Goal: Navigation & Orientation: Find specific page/section

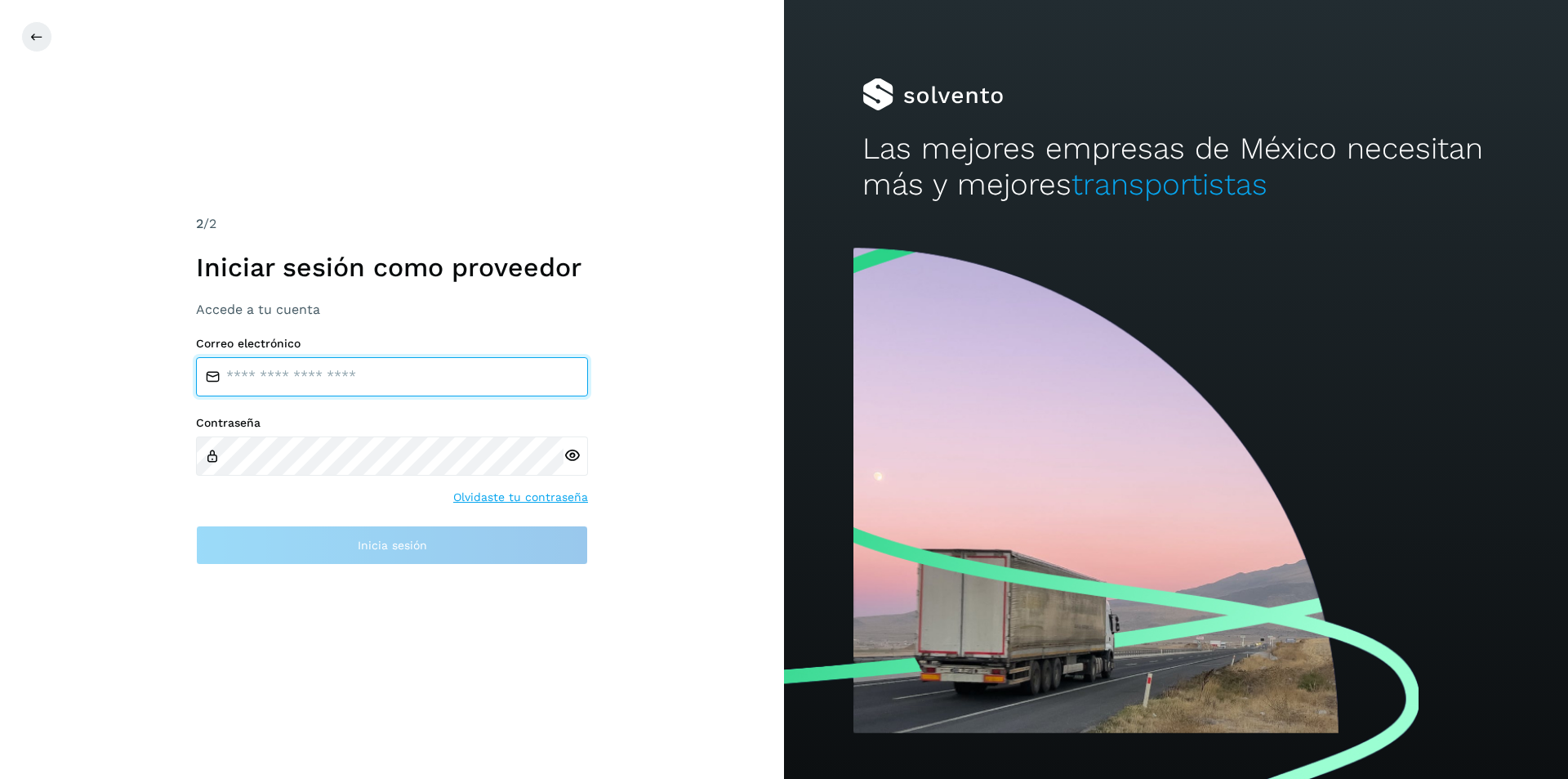
type input "**********"
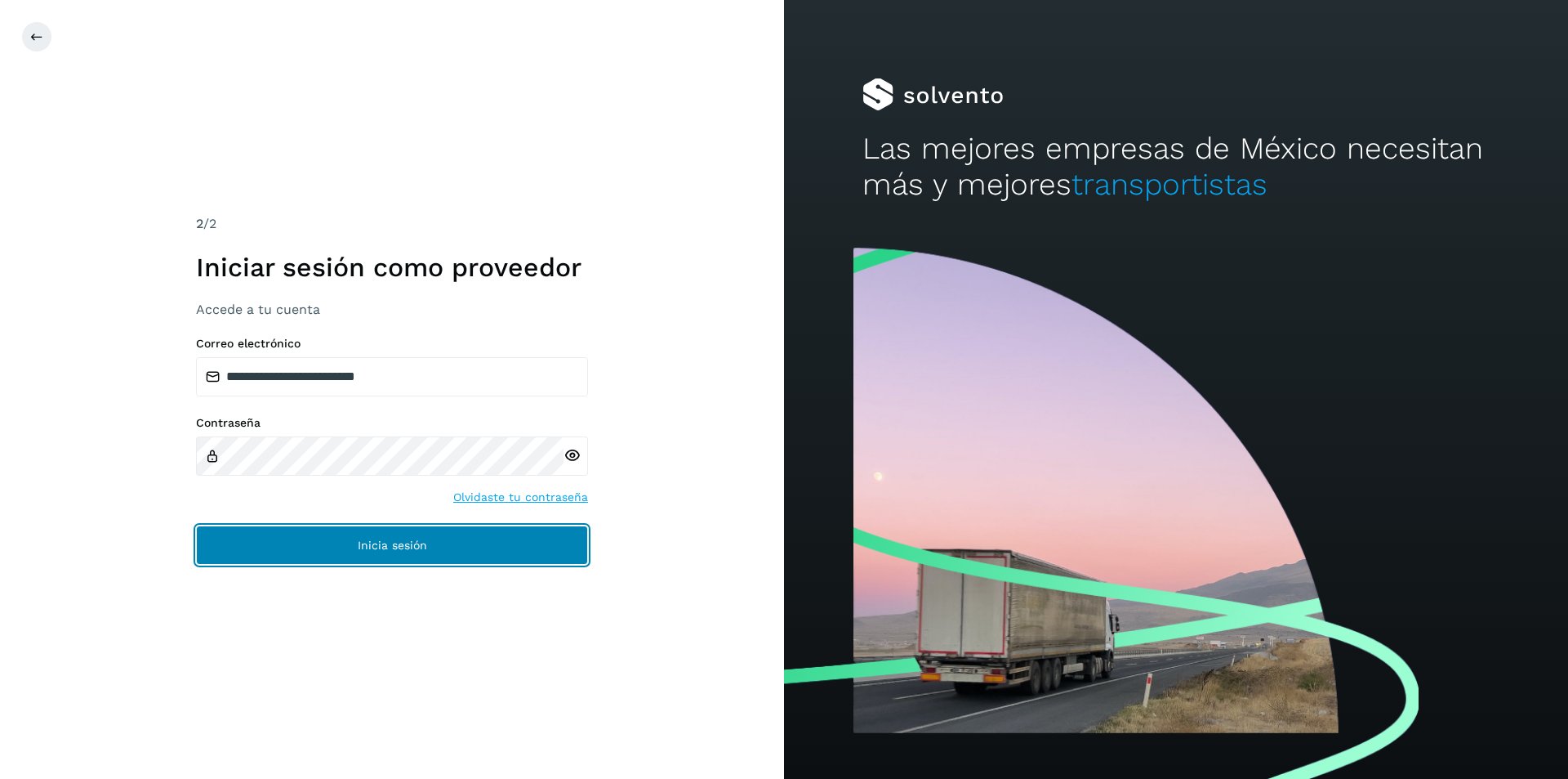
click at [431, 562] on button "Inicia sesión" at bounding box center [391, 545] width 392 height 39
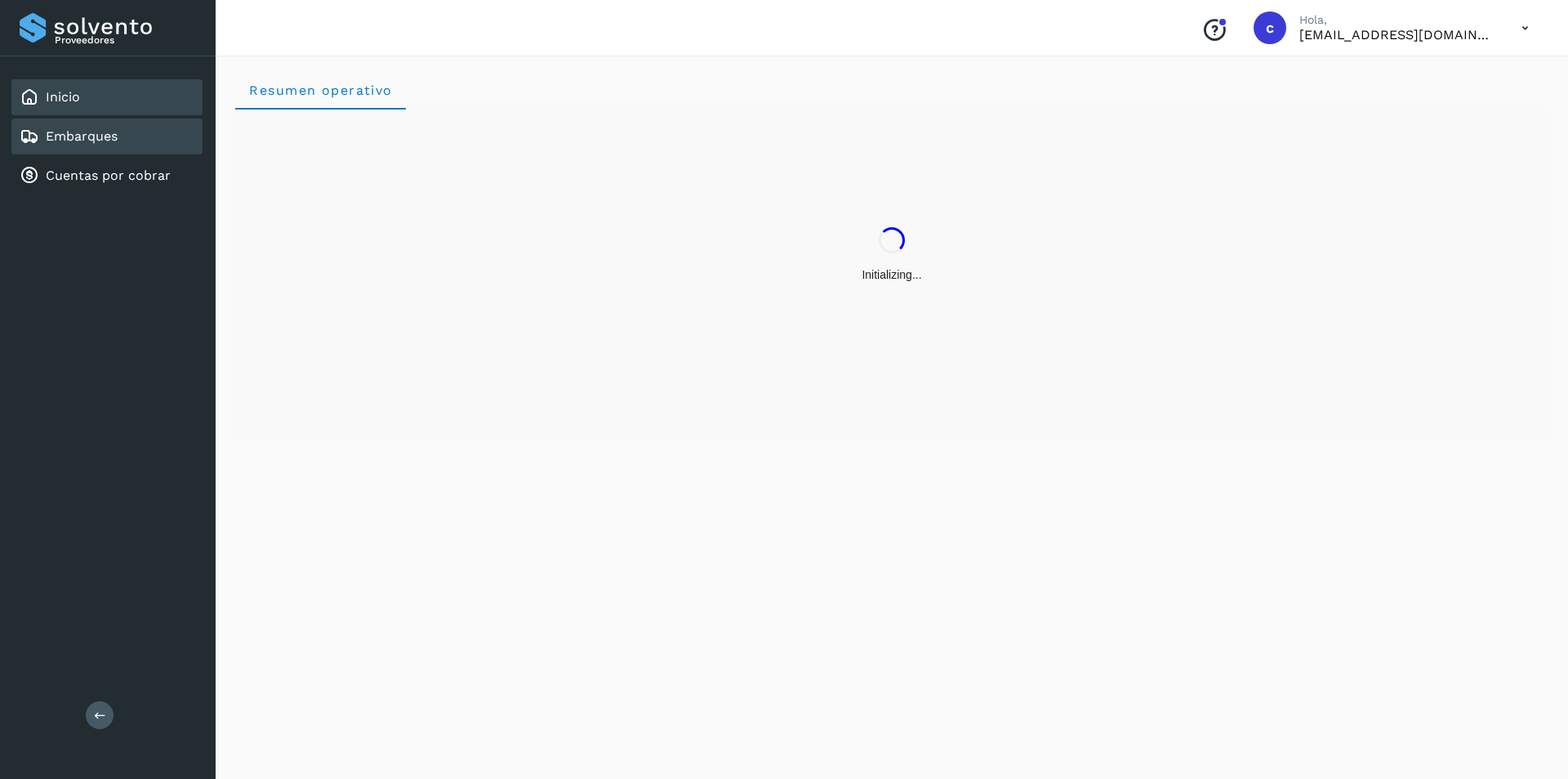
click at [95, 139] on link "Embarques" at bounding box center [81, 135] width 72 height 16
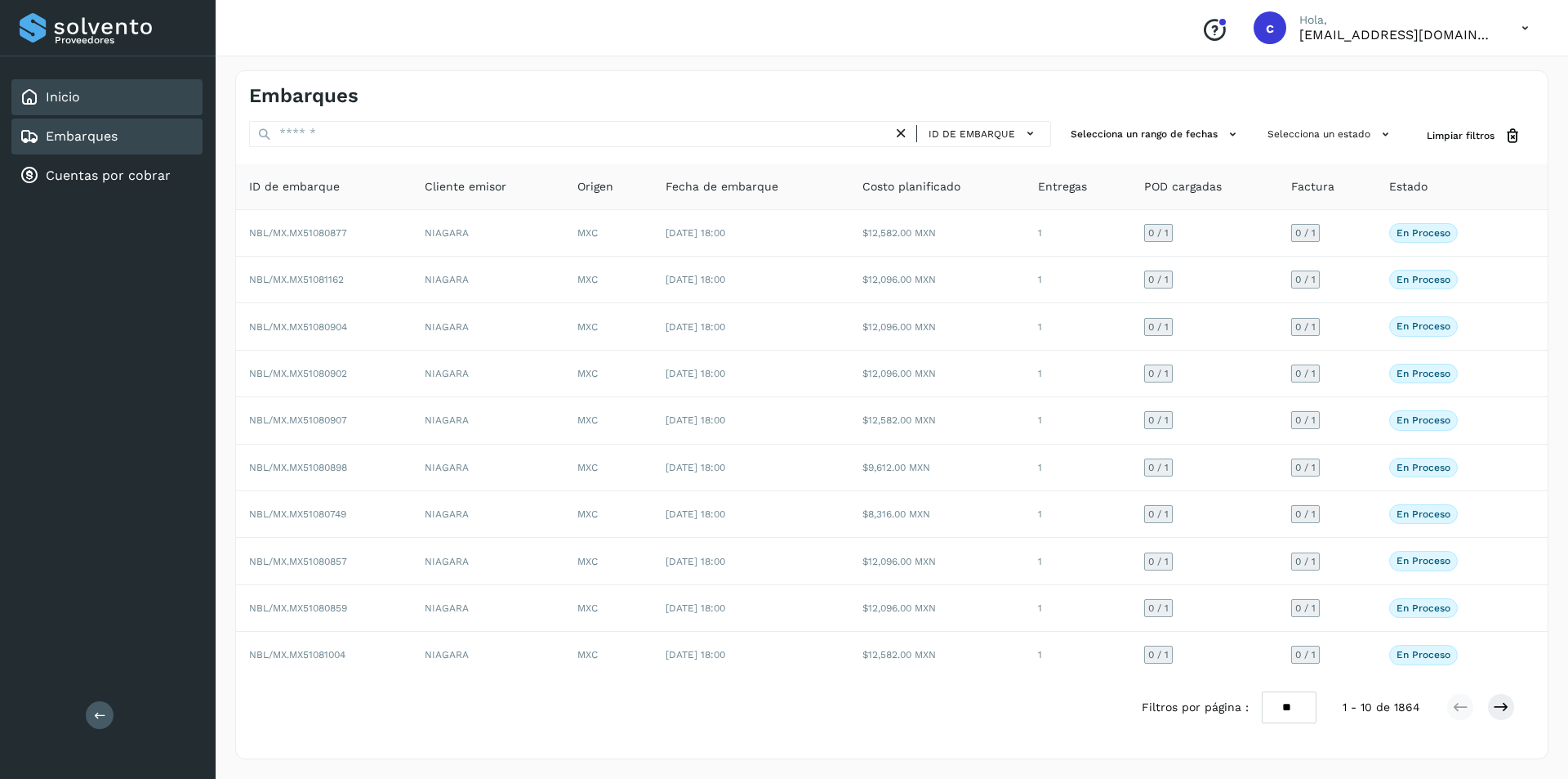
click at [166, 93] on div "Inicio" at bounding box center [107, 97] width 191 height 36
